Goal: Task Accomplishment & Management: Manage account settings

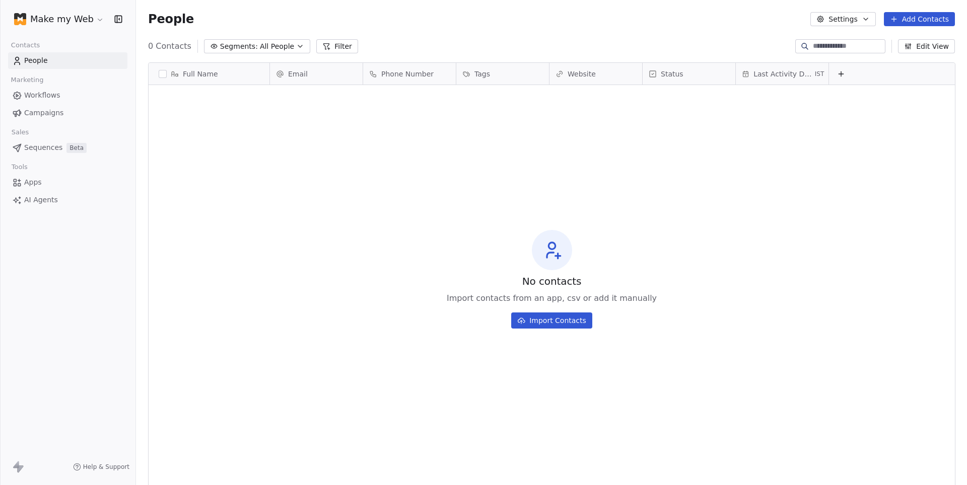
scroll to position [427, 830]
click at [32, 148] on span "Sequences" at bounding box center [43, 148] width 38 height 11
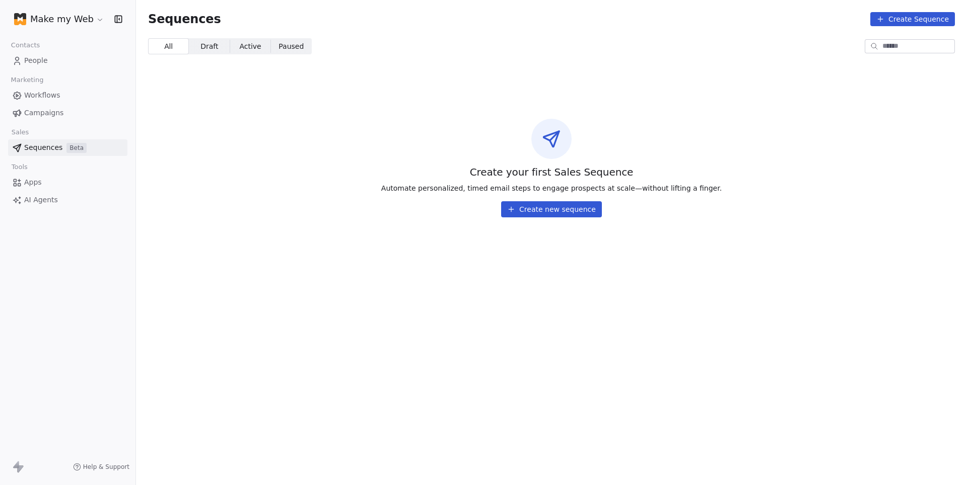
click at [64, 19] on html "Make my Web Contacts People Marketing Workflows Campaigns Sales Sequences Beta …" at bounding box center [483, 242] width 967 height 485
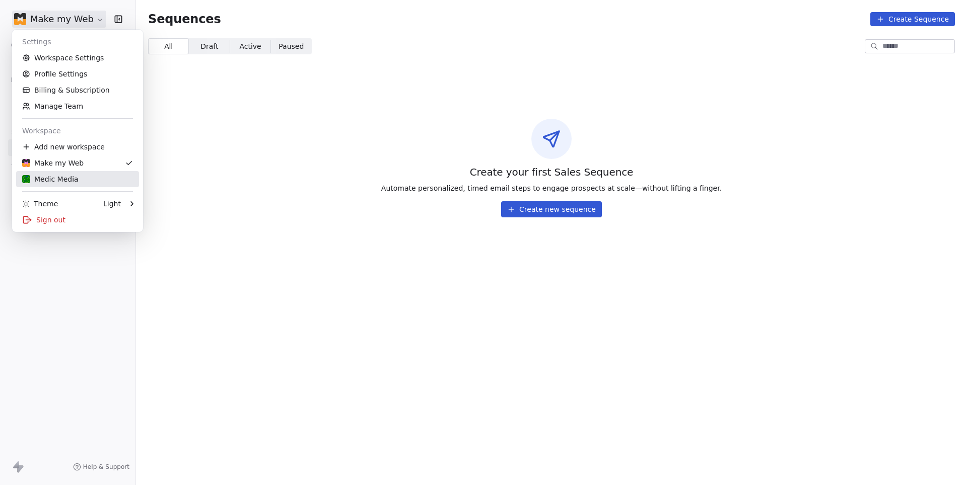
click at [59, 178] on div "Medic Media" at bounding box center [50, 179] width 56 height 10
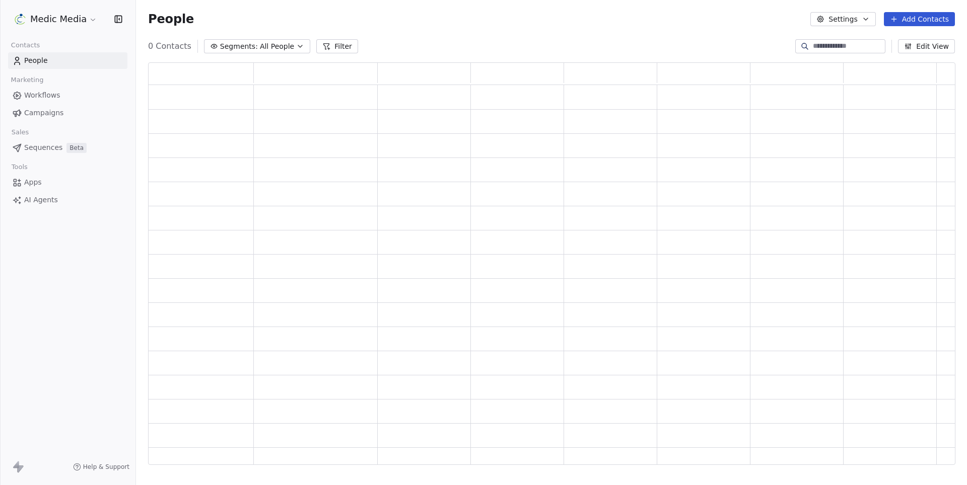
scroll to position [403, 806]
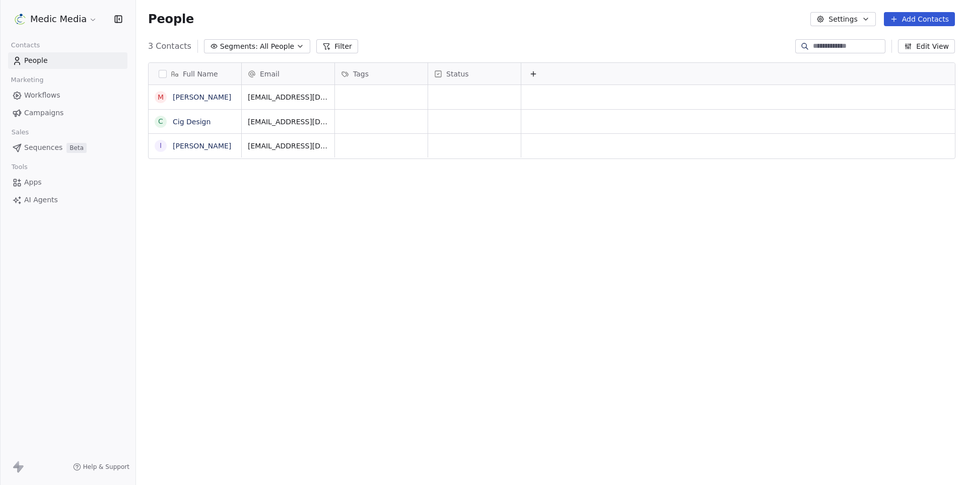
click at [35, 146] on span "Sequences" at bounding box center [43, 148] width 38 height 11
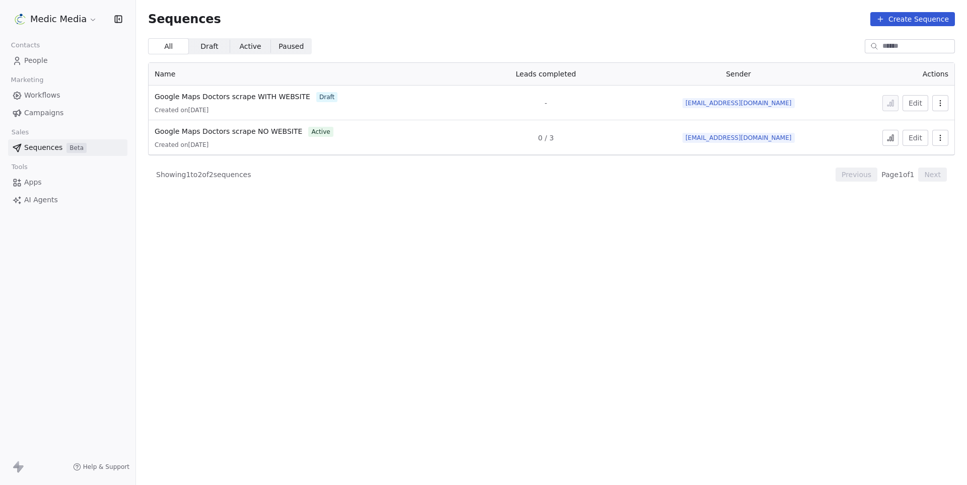
click at [891, 139] on icon at bounding box center [891, 139] width 2 height 4
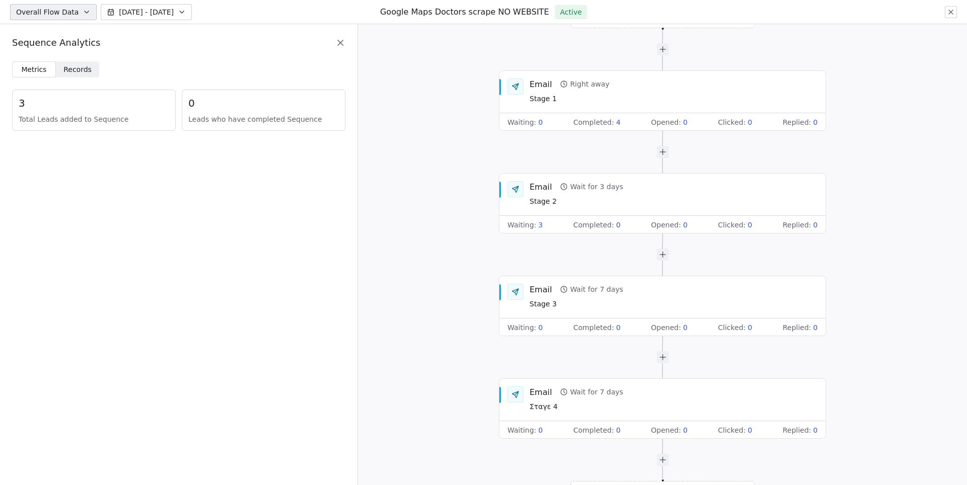
click at [81, 67] on span "Records" at bounding box center [77, 69] width 28 height 11
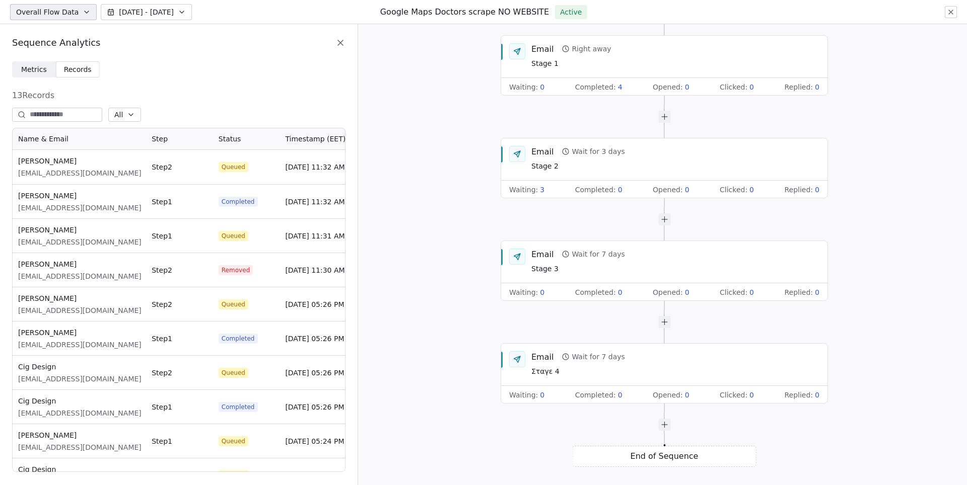
click at [674, 462] on div "End of Sequence" at bounding box center [665, 456] width 184 height 21
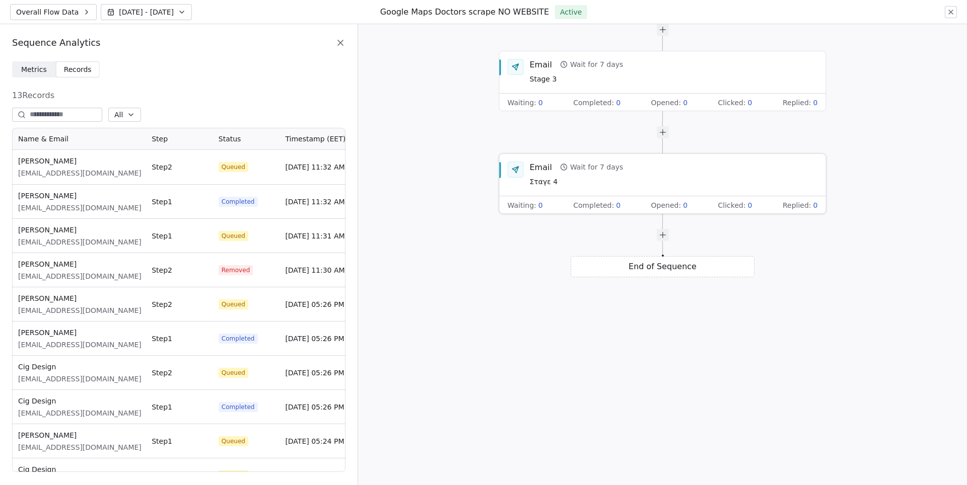
click at [546, 182] on span "Σταγε 4" at bounding box center [577, 182] width 94 height 11
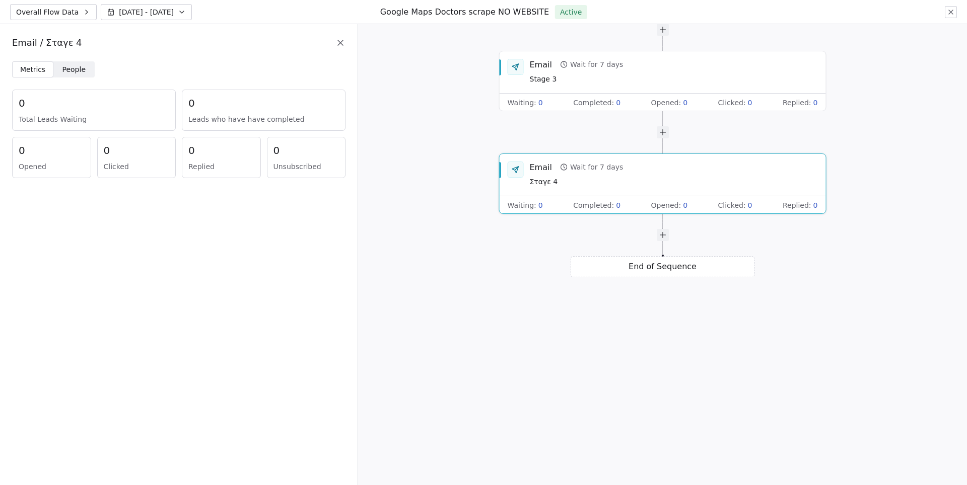
click at [82, 62] on span "People People" at bounding box center [73, 69] width 41 height 16
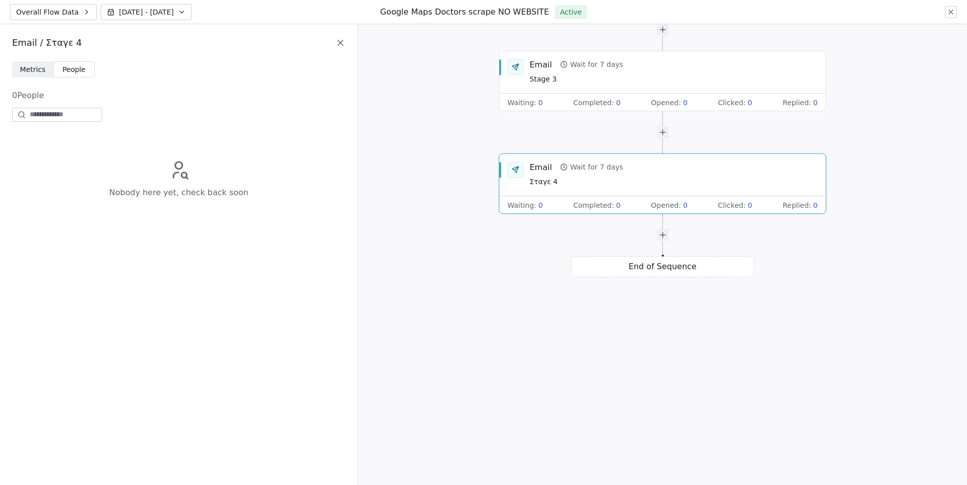
click at [37, 61] on span "Metrics Metrics" at bounding box center [32, 69] width 41 height 16
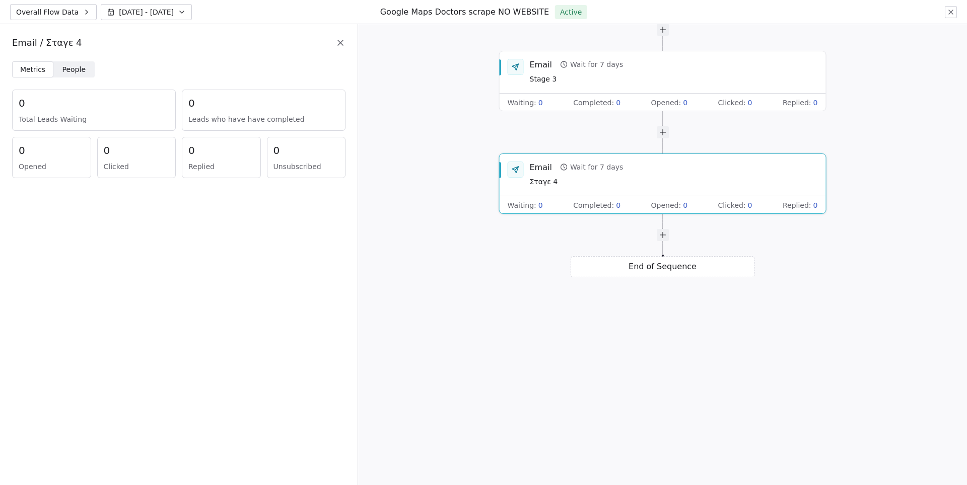
click at [681, 267] on div "End of Sequence" at bounding box center [663, 266] width 184 height 21
click at [89, 61] on span "Records Records" at bounding box center [78, 69] width 44 height 16
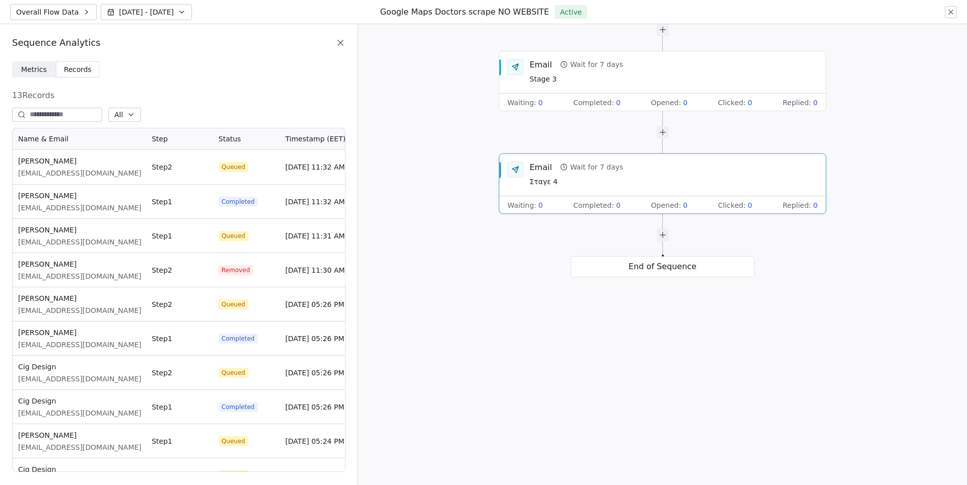
scroll to position [344, 333]
click at [649, 268] on div "End of Sequence" at bounding box center [663, 266] width 184 height 21
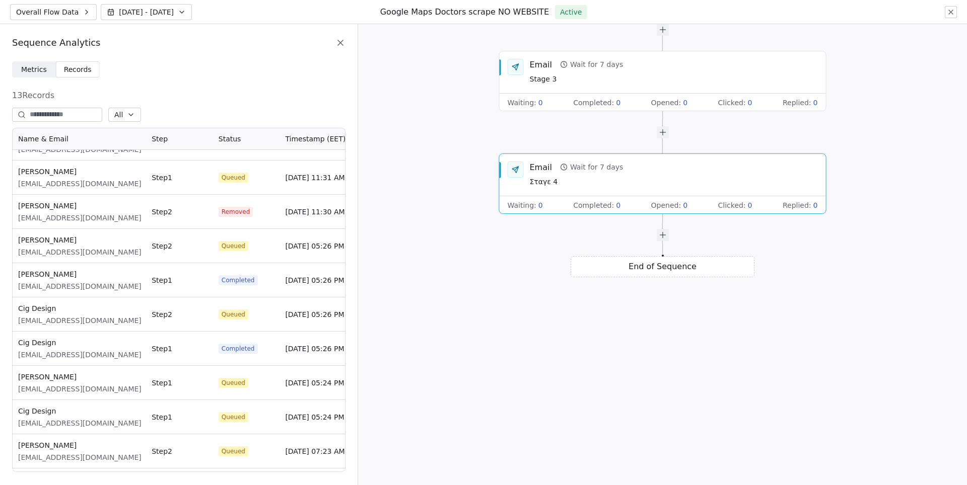
scroll to position [55, 0]
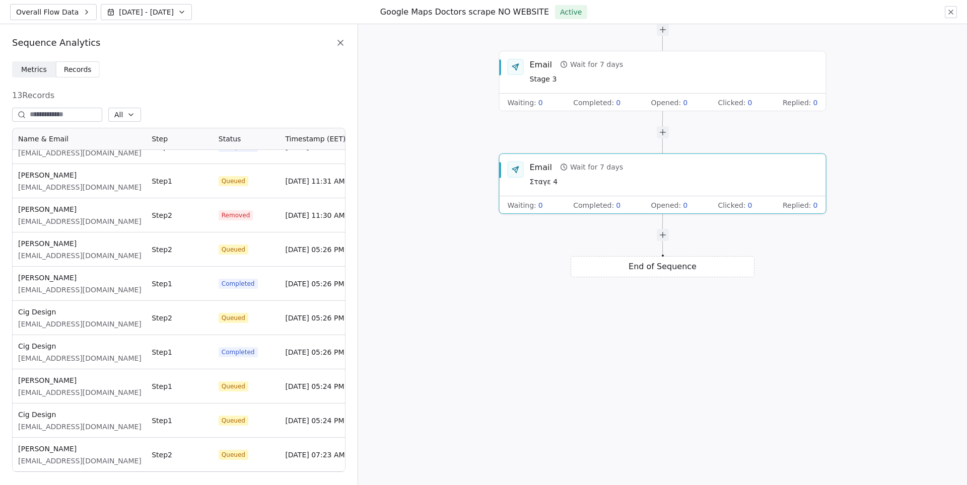
click at [955, 11] on button at bounding box center [951, 12] width 12 height 12
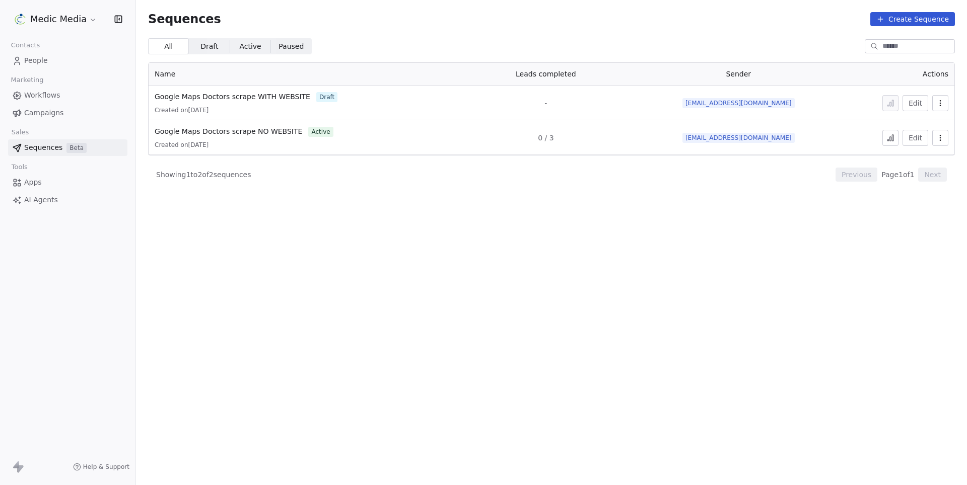
click at [762, 135] on span "[EMAIL_ADDRESS][DOMAIN_NAME]" at bounding box center [738, 138] width 112 height 10
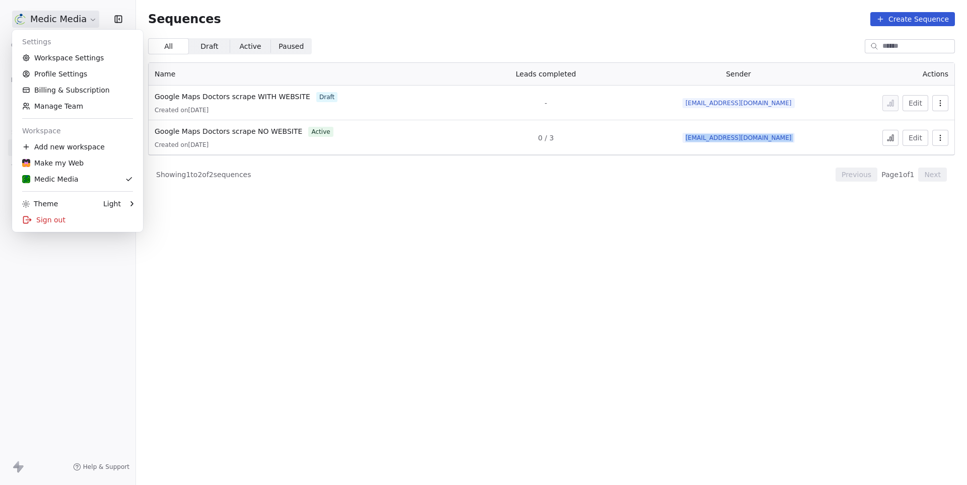
click at [49, 19] on html "Medic Media Contacts People Marketing Workflows Campaigns Sales Sequences Beta …" at bounding box center [483, 242] width 967 height 485
click at [67, 59] on link "Workspace Settings" at bounding box center [77, 58] width 123 height 16
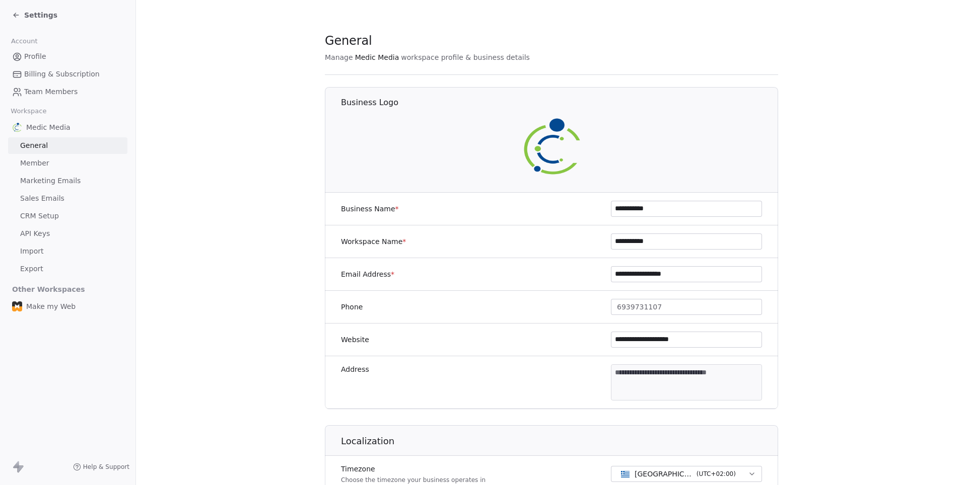
click at [50, 193] on span "Sales Emails" at bounding box center [42, 198] width 44 height 11
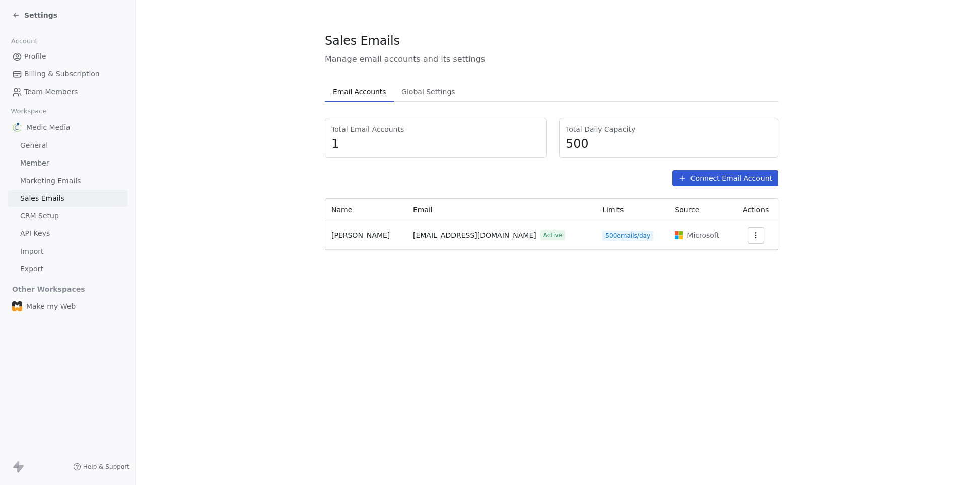
click at [35, 16] on span "Settings" at bounding box center [40, 15] width 33 height 10
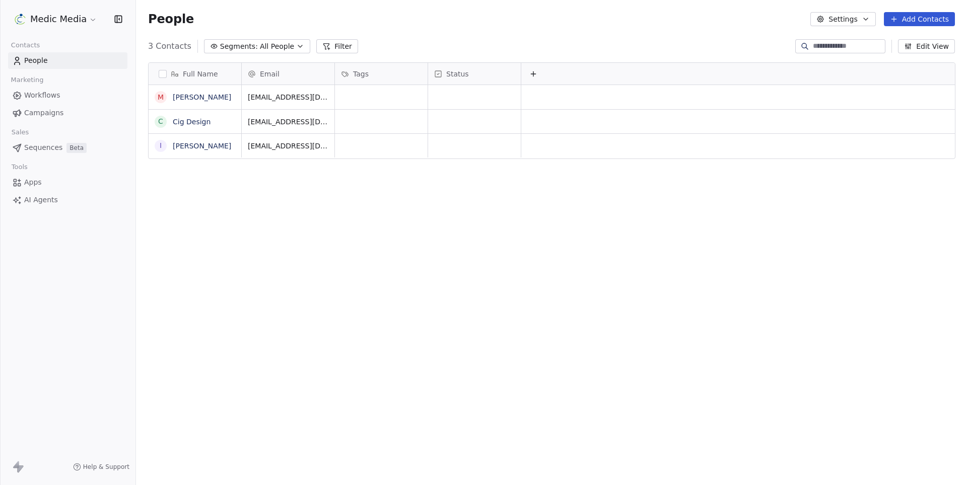
scroll to position [427, 830]
click at [54, 148] on span "Sequences" at bounding box center [43, 148] width 38 height 11
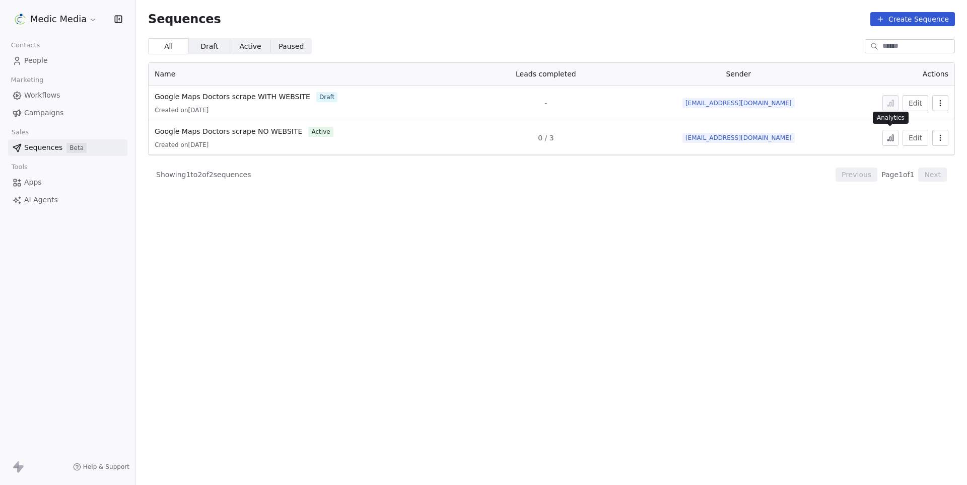
click at [889, 139] on icon at bounding box center [890, 138] width 8 height 8
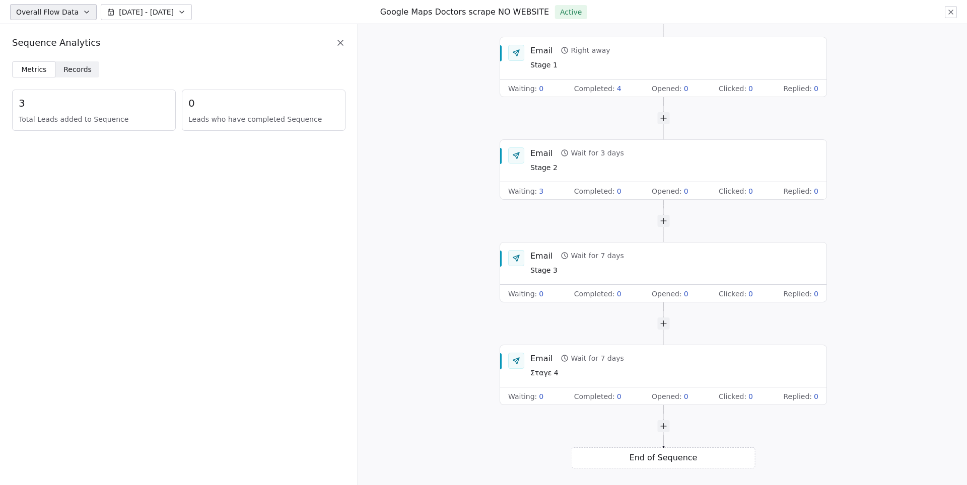
click at [657, 464] on div "End of Sequence" at bounding box center [664, 458] width 184 height 21
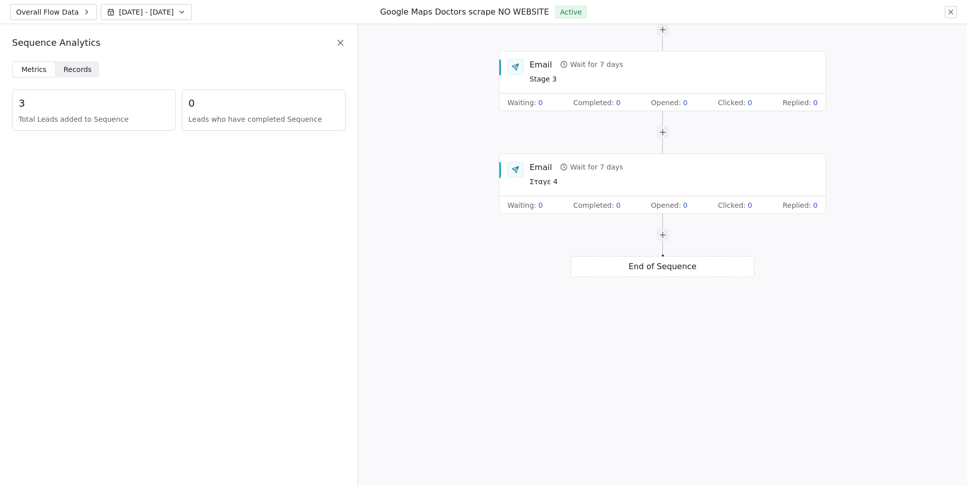
click at [77, 73] on span "Records" at bounding box center [77, 69] width 28 height 11
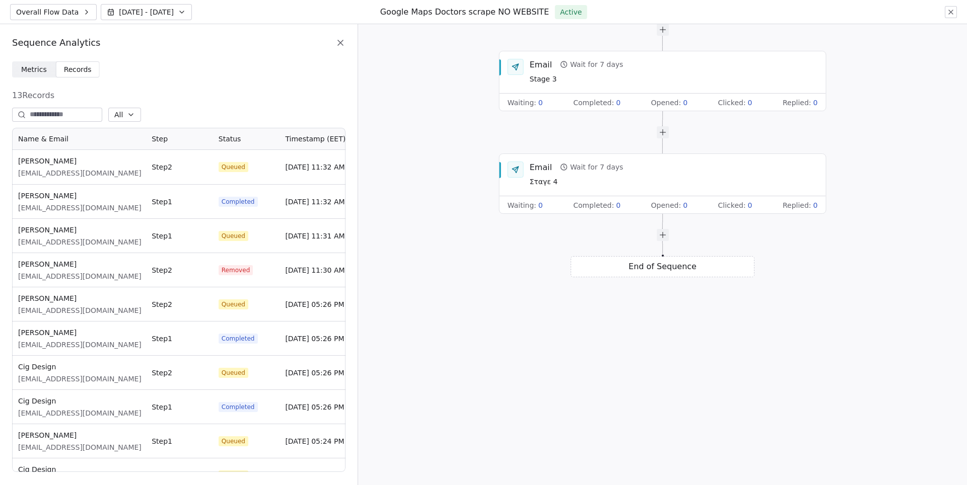
scroll to position [344, 333]
click at [953, 18] on div "Overall Flow Data [DATE] - [DATE] Google Maps Doctors scrape NO WEBSITE Active" at bounding box center [483, 12] width 967 height 24
click at [951, 14] on icon at bounding box center [951, 12] width 8 height 8
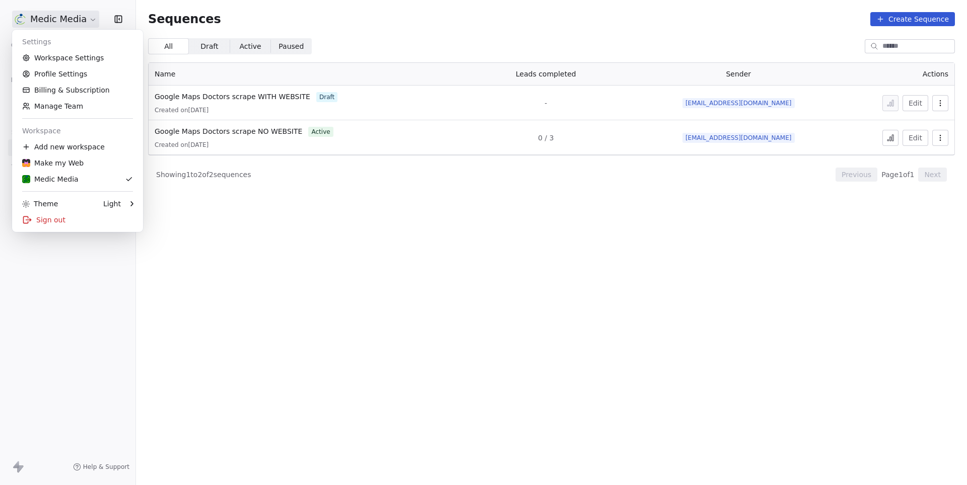
click at [55, 17] on html "Medic Media Contacts People Marketing Workflows Campaigns Sales Sequences Beta …" at bounding box center [483, 242] width 967 height 485
click at [62, 57] on link "Workspace Settings" at bounding box center [77, 58] width 123 height 16
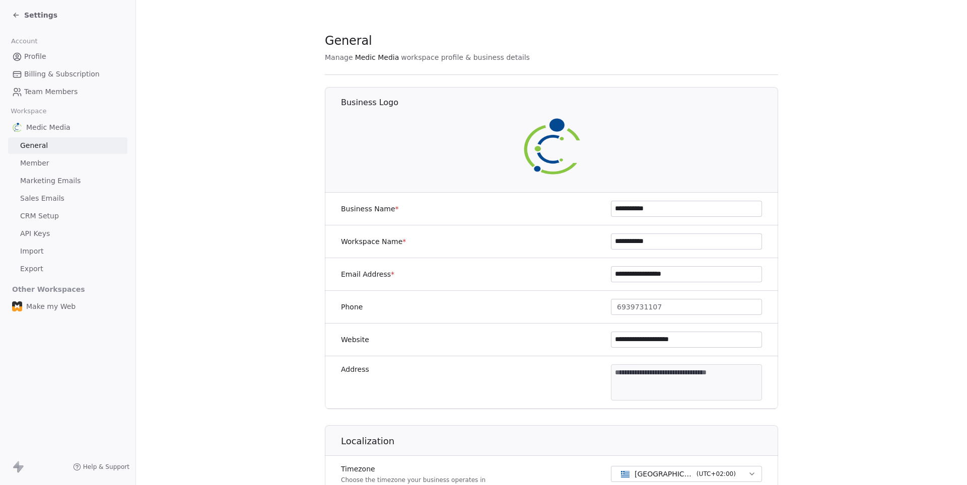
click at [62, 195] on span "Sales Emails" at bounding box center [42, 198] width 44 height 11
